Goal: Transaction & Acquisition: Purchase product/service

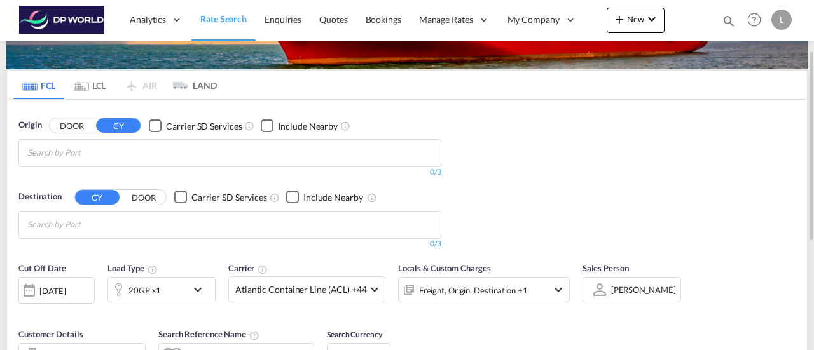
scroll to position [90, 0]
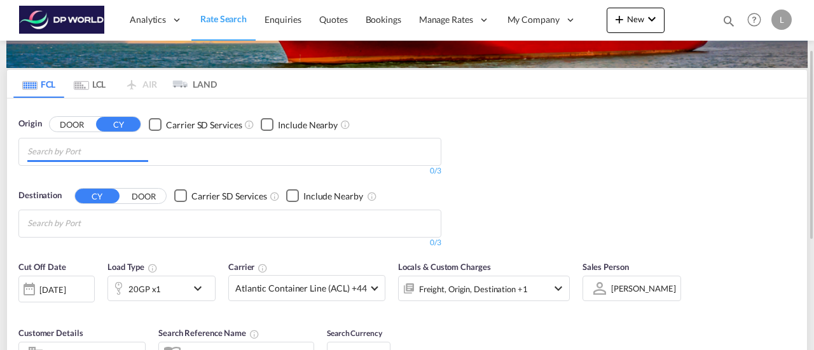
click at [76, 157] on input "Chips input." at bounding box center [87, 152] width 121 height 20
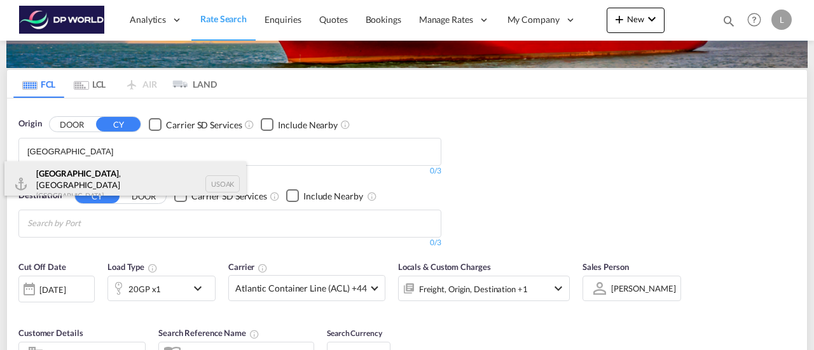
type input "[GEOGRAPHIC_DATA]"
click at [85, 181] on div "[GEOGRAPHIC_DATA] , [GEOGRAPHIC_DATA] [GEOGRAPHIC_DATA] USOAK" at bounding box center [125, 184] width 242 height 46
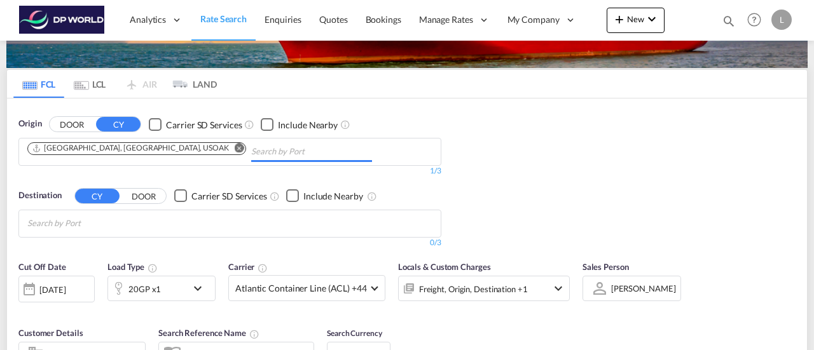
click at [251, 151] on input "Chips input." at bounding box center [311, 152] width 121 height 20
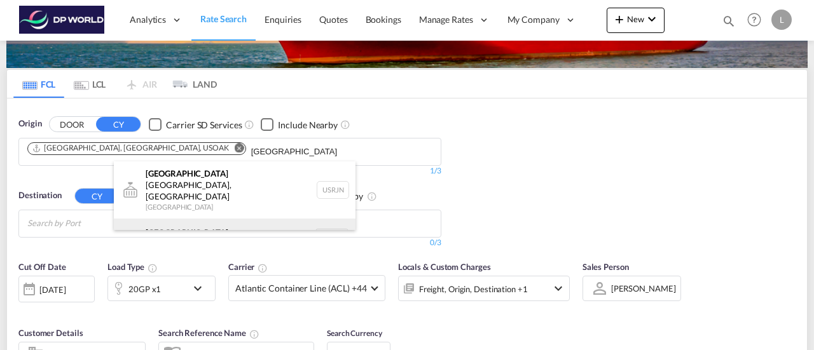
type input "[GEOGRAPHIC_DATA]"
click at [198, 219] on div "[GEOGRAPHIC_DATA] [GEOGRAPHIC_DATA] NLRTM" at bounding box center [235, 238] width 242 height 38
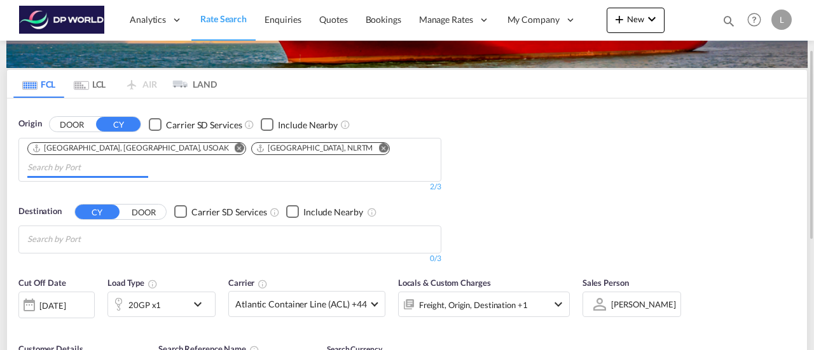
click at [525, 194] on div "Origin DOOR CY Carrier SD Services Include Nearby [GEOGRAPHIC_DATA], [GEOGRAPHI…" at bounding box center [407, 185] width 800 height 172
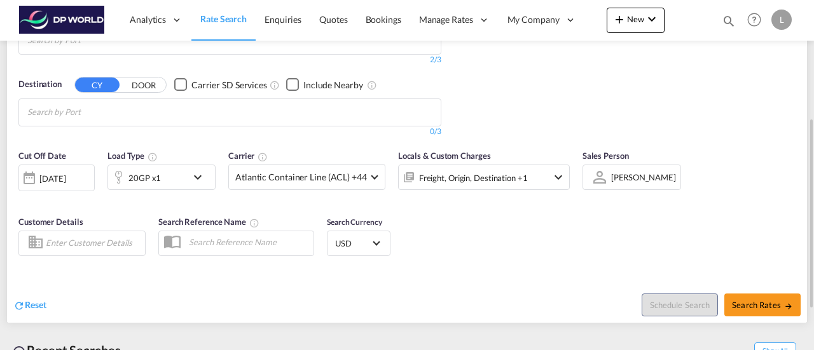
scroll to position [194, 0]
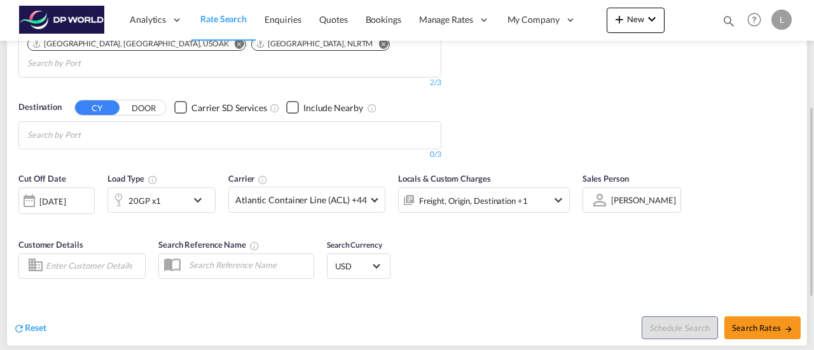
click at [185, 188] on div "20GP x1" at bounding box center [147, 200] width 79 height 25
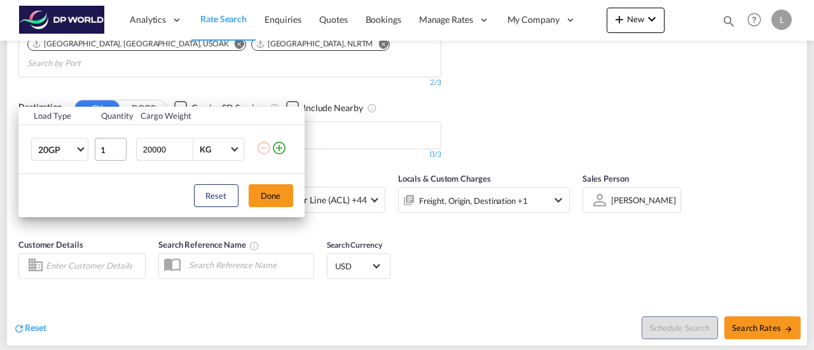
drag, startPoint x: 172, startPoint y: 151, endPoint x: 116, endPoint y: 154, distance: 56.1
click at [116, 154] on tr "20GP 20GP 40GP 40HC 45HC 20RE 40RE 40HR 20OT 40OT 20FR 40FR 40NR 20NR 45S 20TK …" at bounding box center [161, 149] width 286 height 49
type input "2000"
click at [76, 146] on md-select-value "20GP" at bounding box center [62, 150] width 51 height 22
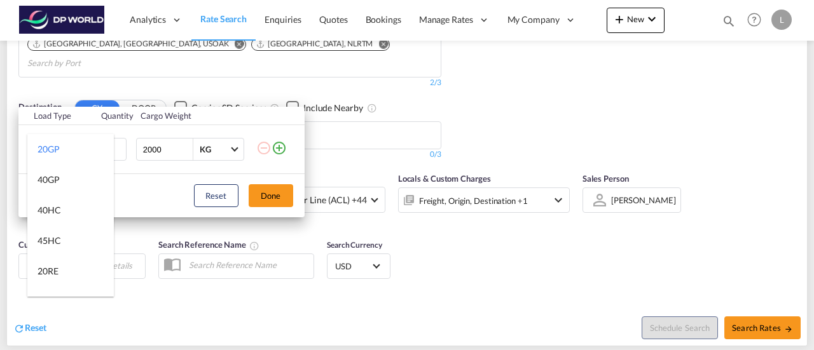
click at [275, 198] on md-backdrop at bounding box center [407, 175] width 814 height 350
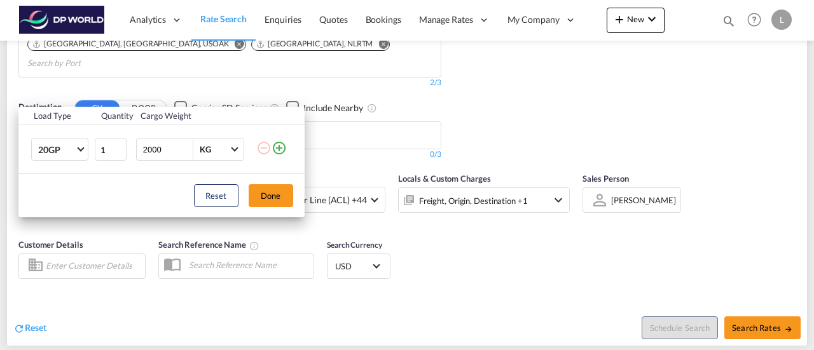
click at [275, 198] on button "Done" at bounding box center [271, 195] width 44 height 23
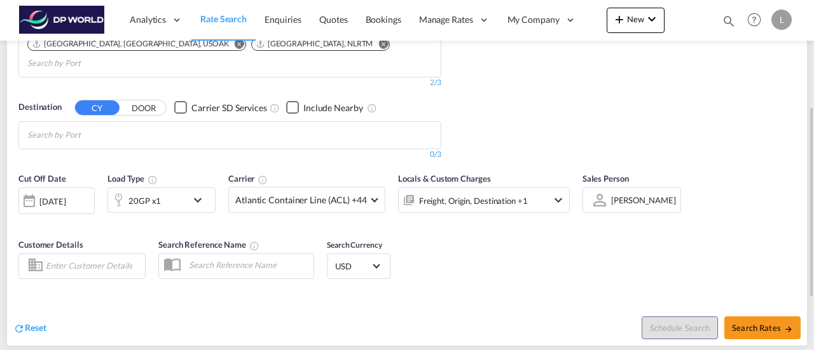
scroll to position [208, 0]
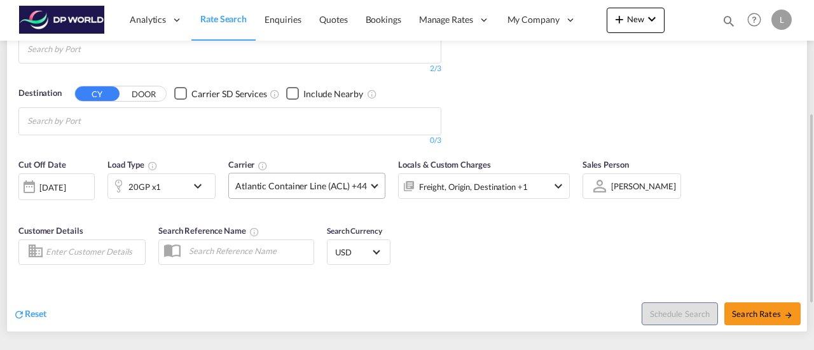
click at [358, 180] on span "Atlantic Container Line (ACL) +44" at bounding box center [301, 186] width 132 height 13
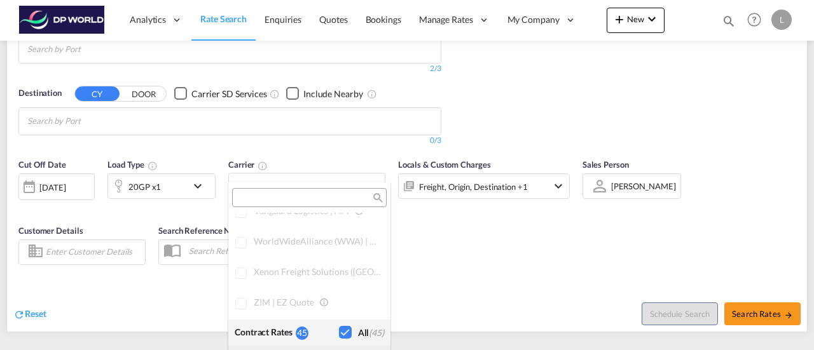
scroll to position [674, 0]
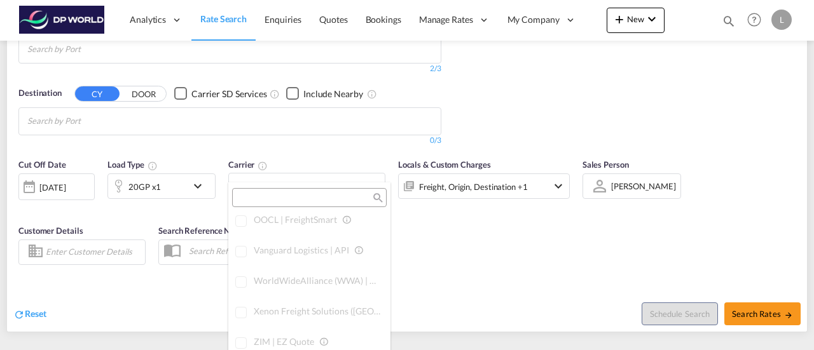
click at [504, 228] on md-backdrop at bounding box center [407, 175] width 814 height 350
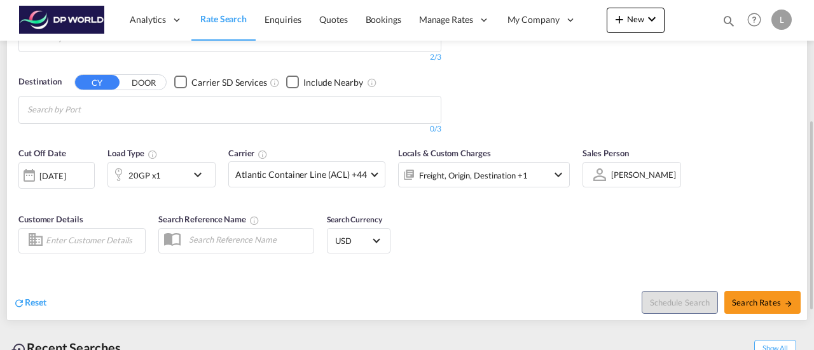
scroll to position [221, 0]
click at [556, 165] on div "Freight, Origin, Destination +1" at bounding box center [484, 173] width 172 height 25
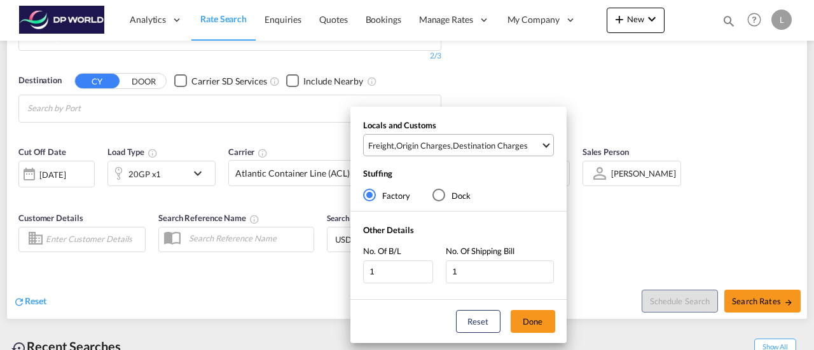
click at [468, 151] on md-select-value "Freight , Origin Charges , Destination Charges" at bounding box center [460, 145] width 186 height 21
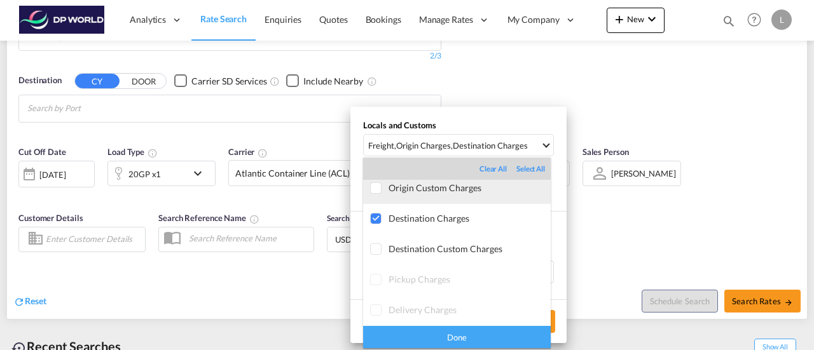
scroll to position [7, 0]
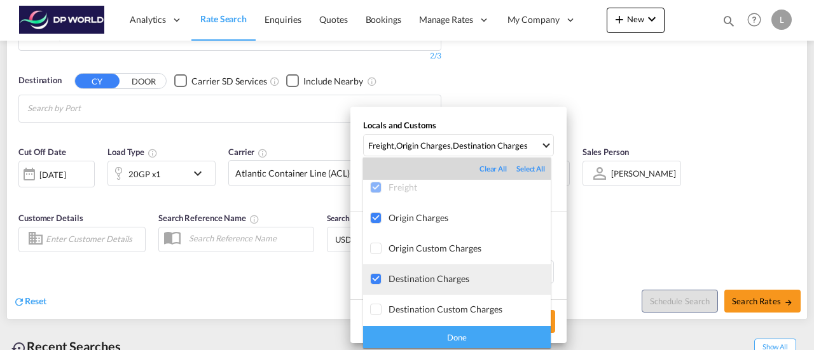
click at [377, 278] on div at bounding box center [376, 279] width 13 height 13
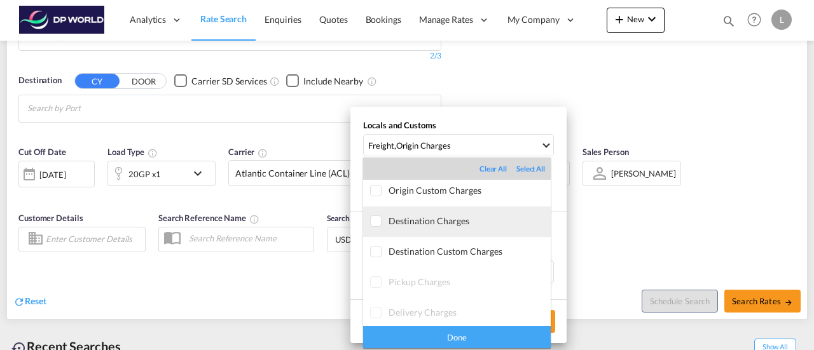
scroll to position [0, 0]
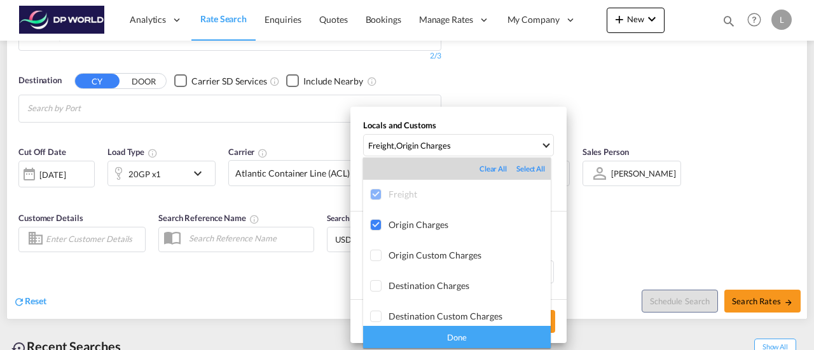
click at [481, 327] on div "Done" at bounding box center [457, 337] width 188 height 22
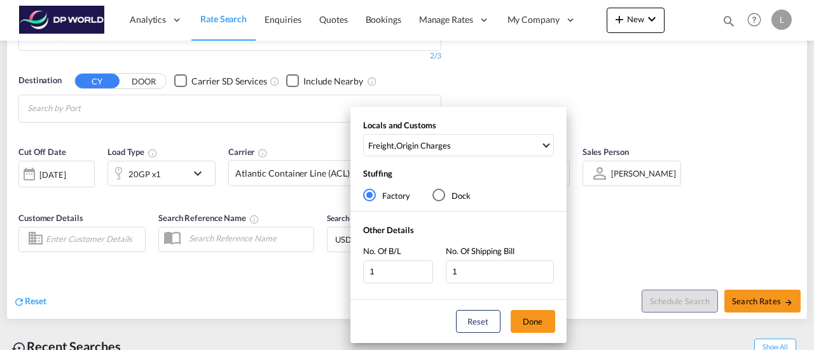
click at [610, 214] on div "Locals and Customs Freight , Origin Charges Stuffing Factory Dock Other Details…" at bounding box center [407, 175] width 814 height 350
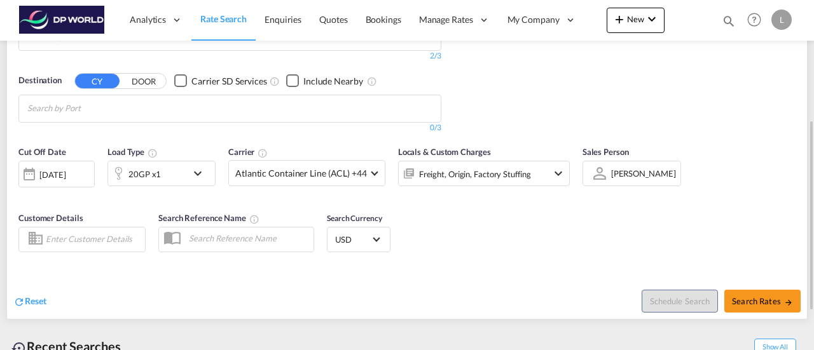
click at [75, 230] on input "Enter Customer Details" at bounding box center [93, 239] width 95 height 19
click at [208, 274] on div "Reset" at bounding box center [211, 291] width 397 height 35
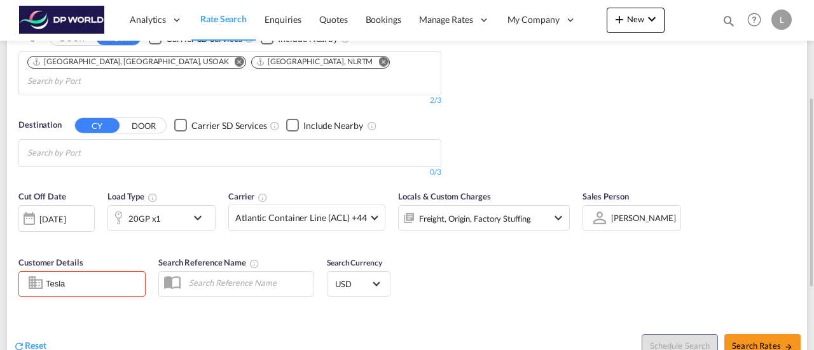
scroll to position [177, 0]
click at [88, 275] on input "Tesla" at bounding box center [93, 284] width 95 height 19
type input "T"
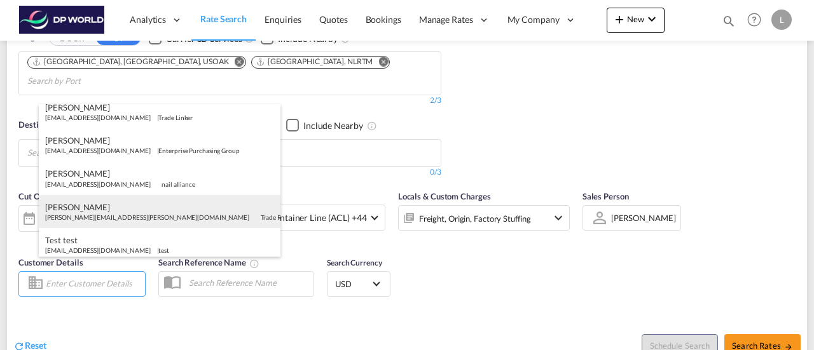
scroll to position [135, 0]
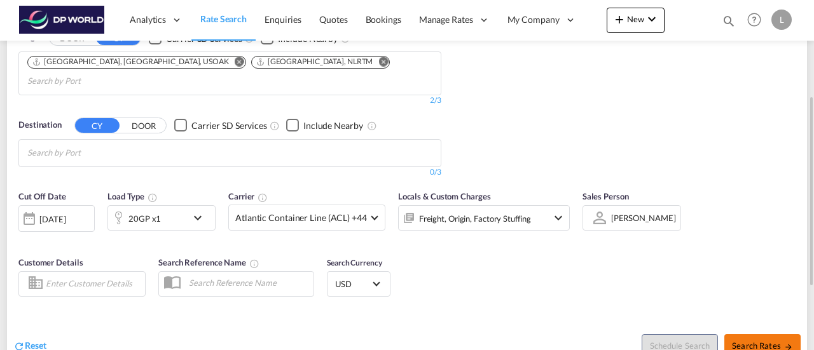
click at [746, 334] on button "Search Rates" at bounding box center [762, 345] width 76 height 23
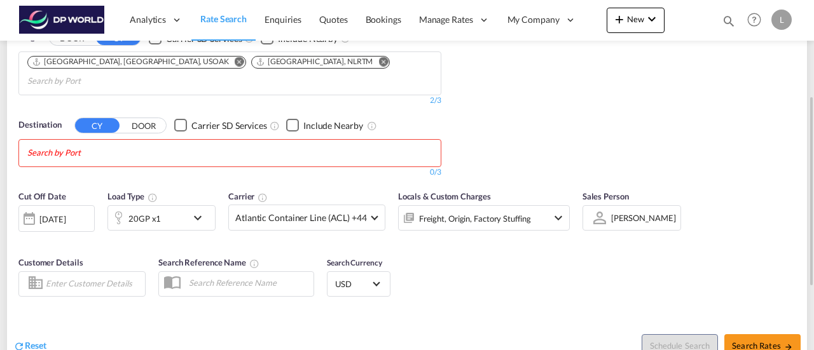
scroll to position [128, 0]
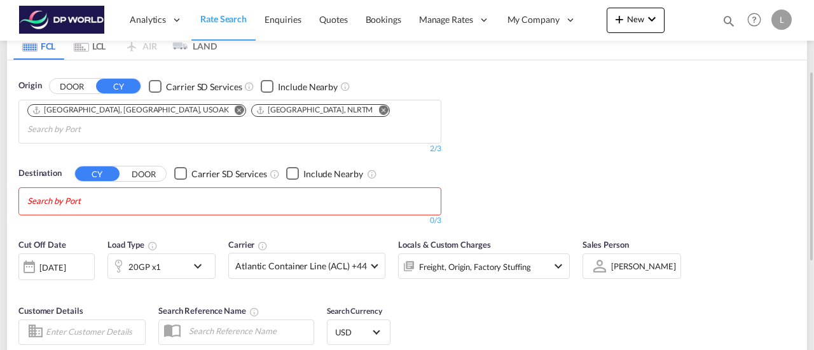
click at [97, 191] on input "Chips input." at bounding box center [87, 201] width 121 height 20
type input "t"
click at [528, 194] on div "Origin DOOR CY Carrier SD Services Include Nearby [GEOGRAPHIC_DATA], [GEOGRAPHI…" at bounding box center [407, 146] width 800 height 172
click at [291, 167] on div "Checkbox No Ink" at bounding box center [292, 173] width 13 height 13
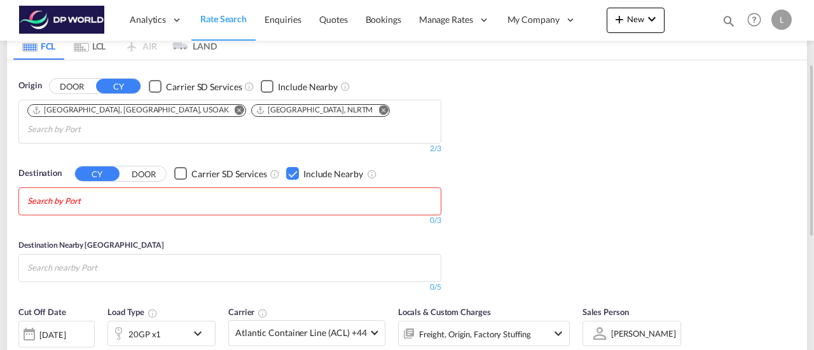
click at [538, 182] on div "Origin DOOR CY Carrier SD Services Include Nearby [GEOGRAPHIC_DATA], [GEOGRAPHI…" at bounding box center [407, 179] width 800 height 239
click at [231, 168] on div "Destination CY DOOR Carrier SD Services Include Nearby 0/3 0/" at bounding box center [229, 196] width 423 height 59
click at [207, 189] on md-chips at bounding box center [229, 201] width 421 height 27
click at [292, 167] on div "Checkbox No Ink" at bounding box center [292, 173] width 13 height 13
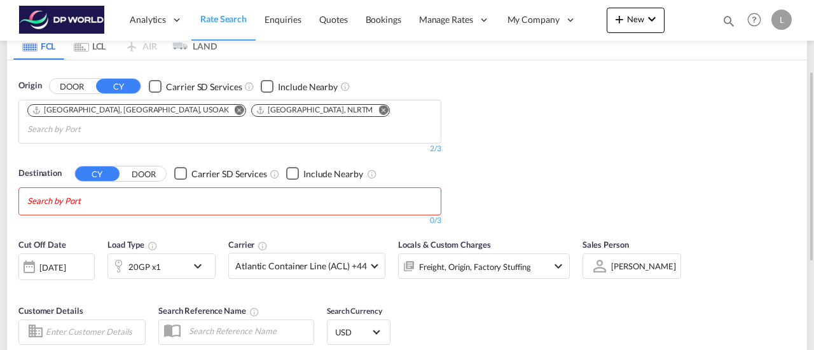
click at [130, 167] on button "DOOR" at bounding box center [143, 174] width 44 height 15
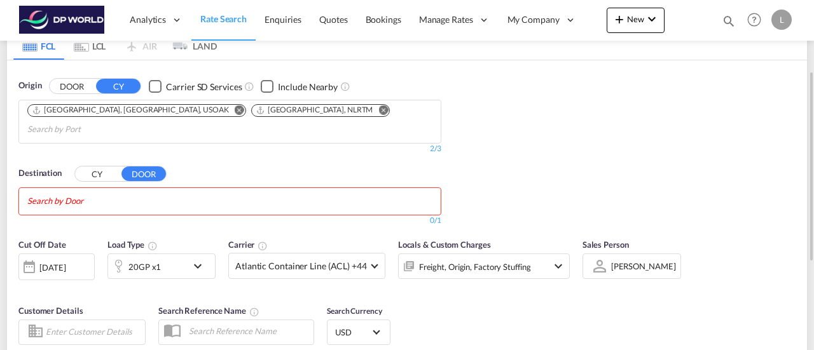
click at [112, 167] on button "CY" at bounding box center [97, 174] width 44 height 15
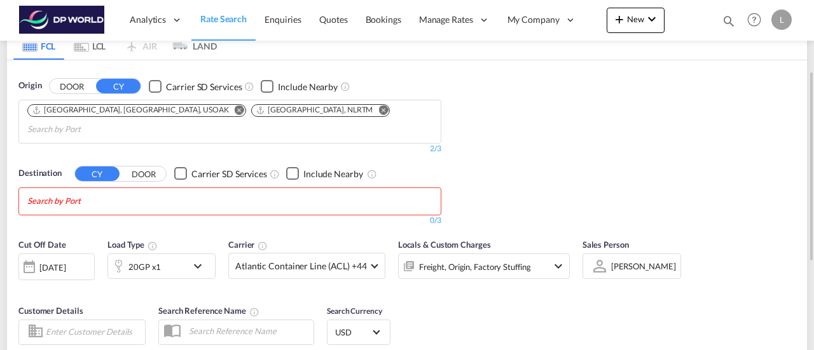
click at [99, 191] on input "Search by Port" at bounding box center [87, 201] width 121 height 20
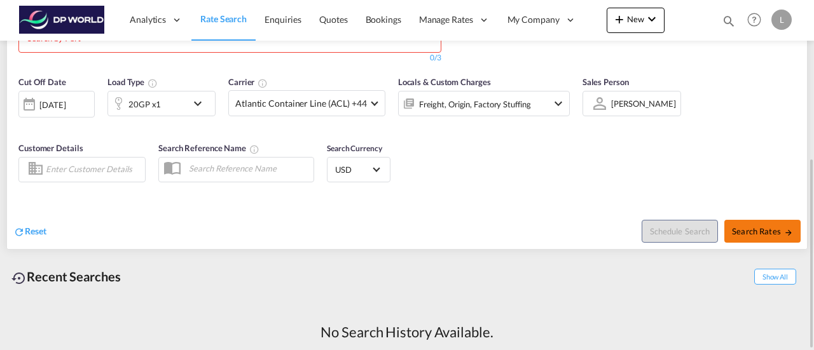
click at [757, 226] on span "Search Rates" at bounding box center [762, 231] width 61 height 10
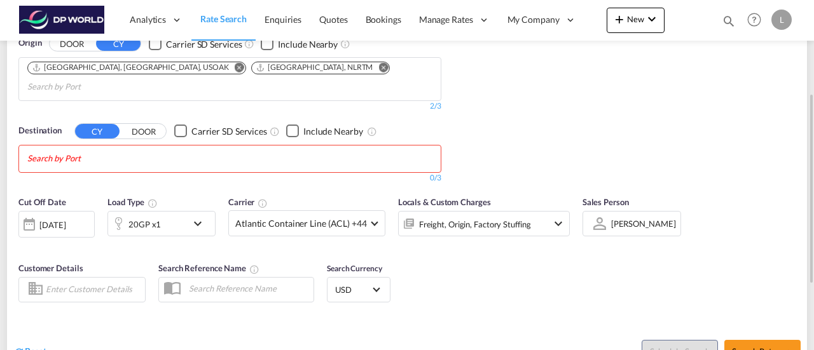
scroll to position [174, 0]
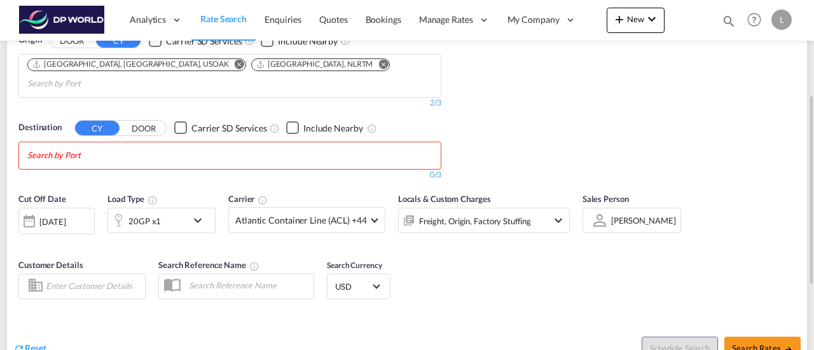
click at [90, 146] on input "Chips input." at bounding box center [87, 156] width 121 height 20
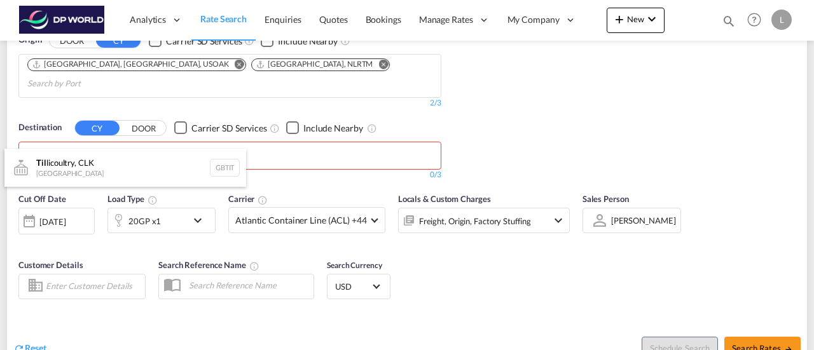
type input "t"
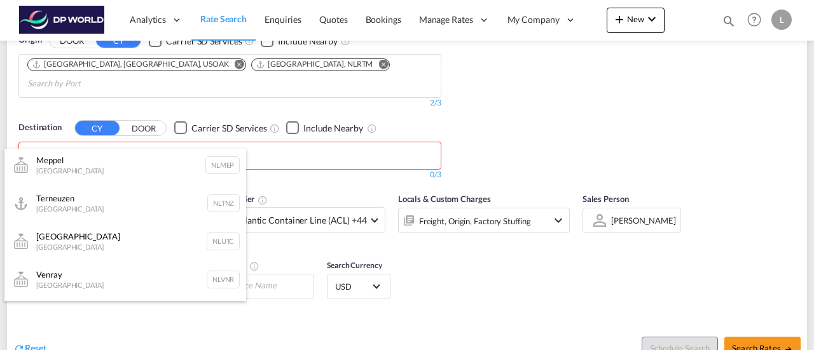
scroll to position [613, 0]
type input "netherlands"
click at [119, 200] on div "Terneuzen [GEOGRAPHIC_DATA] NLTNZ" at bounding box center [125, 203] width 242 height 38
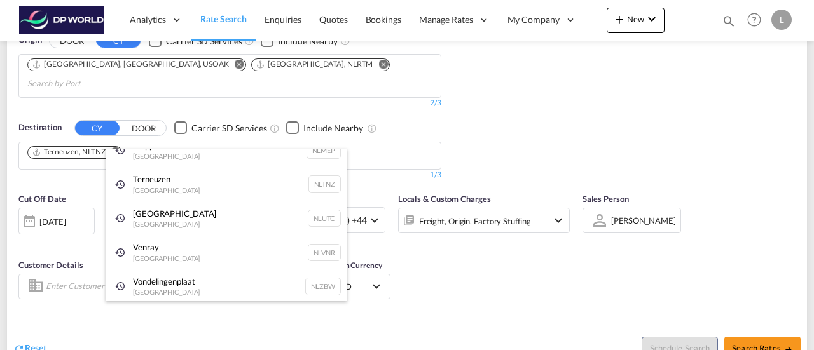
scroll to position [0, 0]
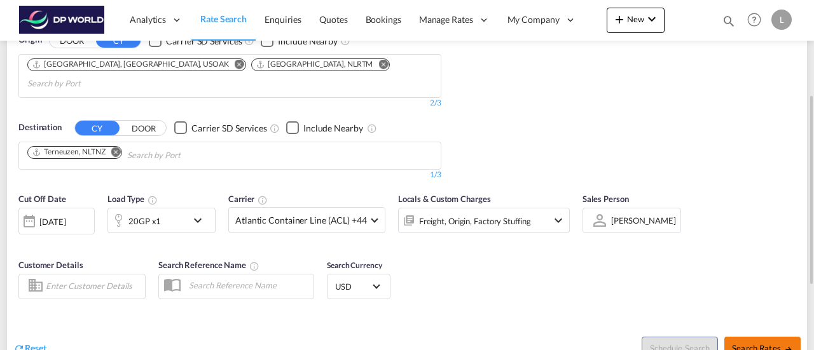
click at [754, 343] on span "Search Rates" at bounding box center [762, 348] width 61 height 10
type input "USOAK,NLRTM to NLTNZ / [DATE]"
